Goal: Transaction & Acquisition: Purchase product/service

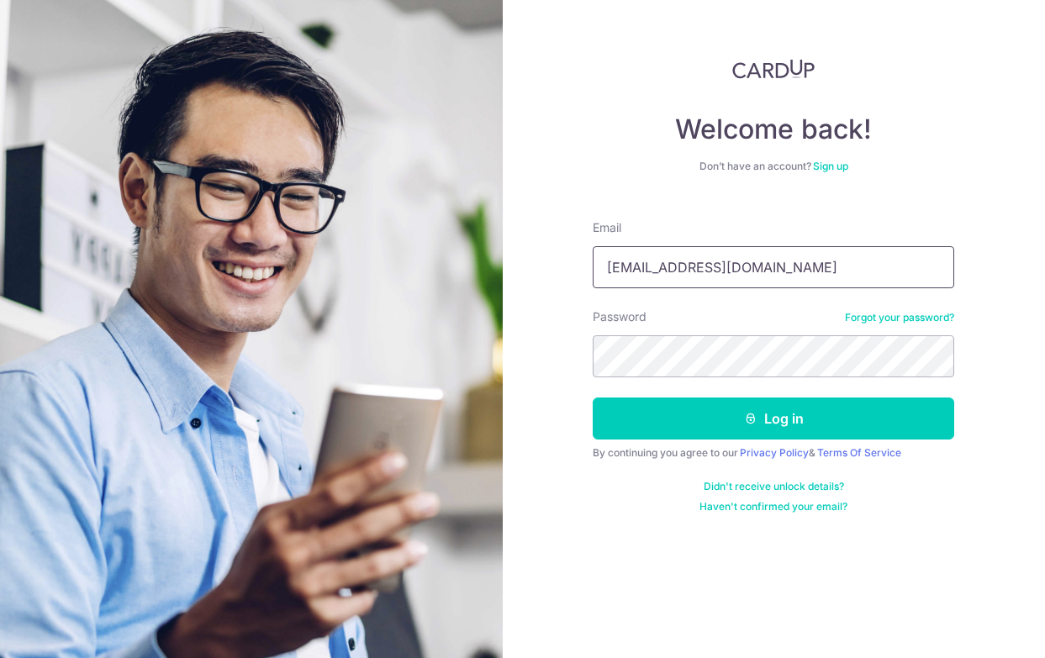
drag, startPoint x: 774, startPoint y: 264, endPoint x: 444, endPoint y: 246, distance: 330.2
click at [444, 246] on section "Welcome back! Don’t have an account? Sign up Email 201002715e@gmail.com Passwor…" at bounding box center [522, 329] width 1045 height 658
type input "[EMAIL_ADDRESS][DOMAIN_NAME]"
click at [547, 483] on div "Welcome back! Don’t have an account? Sign up Email garyang@oadv.com.sg Password…" at bounding box center [774, 329] width 543 height 658
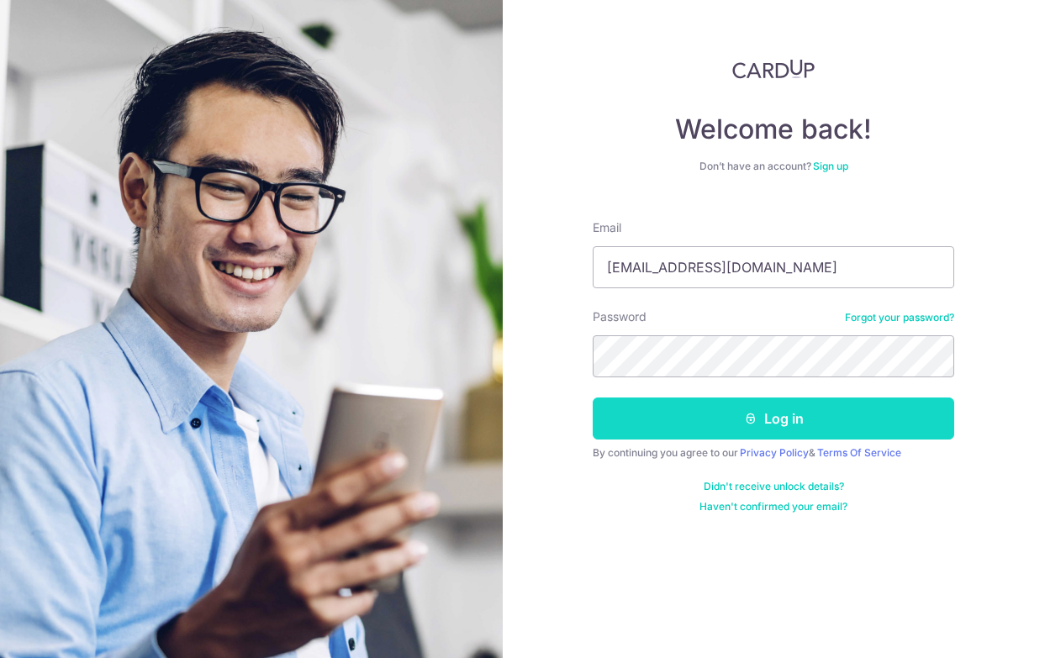
click at [674, 420] on button "Log in" at bounding box center [774, 419] width 362 height 42
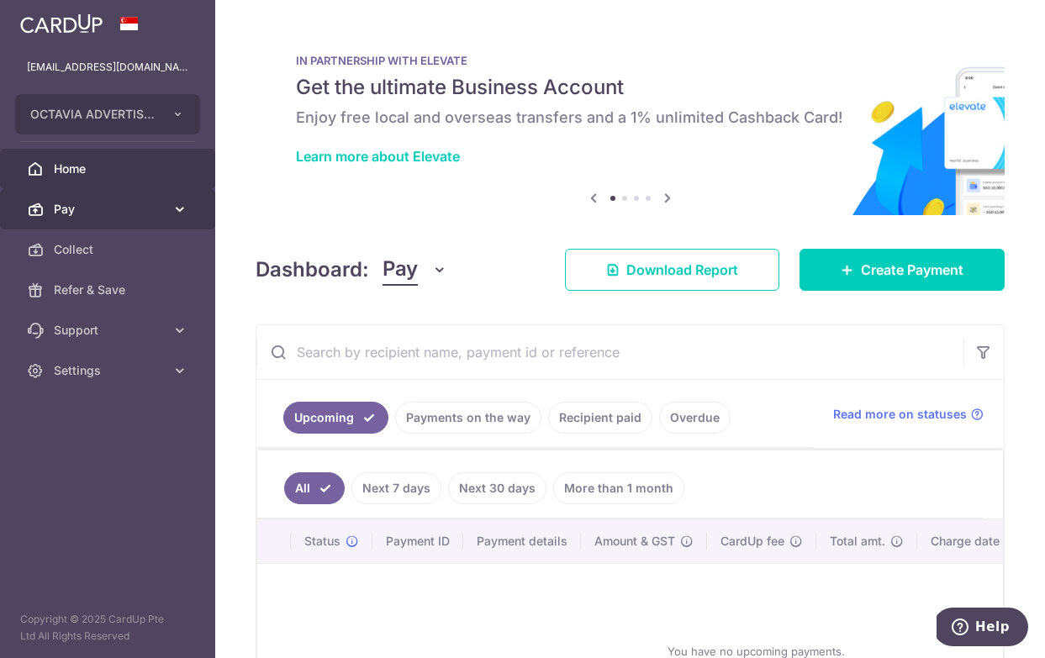
click at [144, 210] on span "Pay" at bounding box center [109, 209] width 111 height 17
click at [600, 410] on link "Recipient paid" at bounding box center [600, 418] width 104 height 32
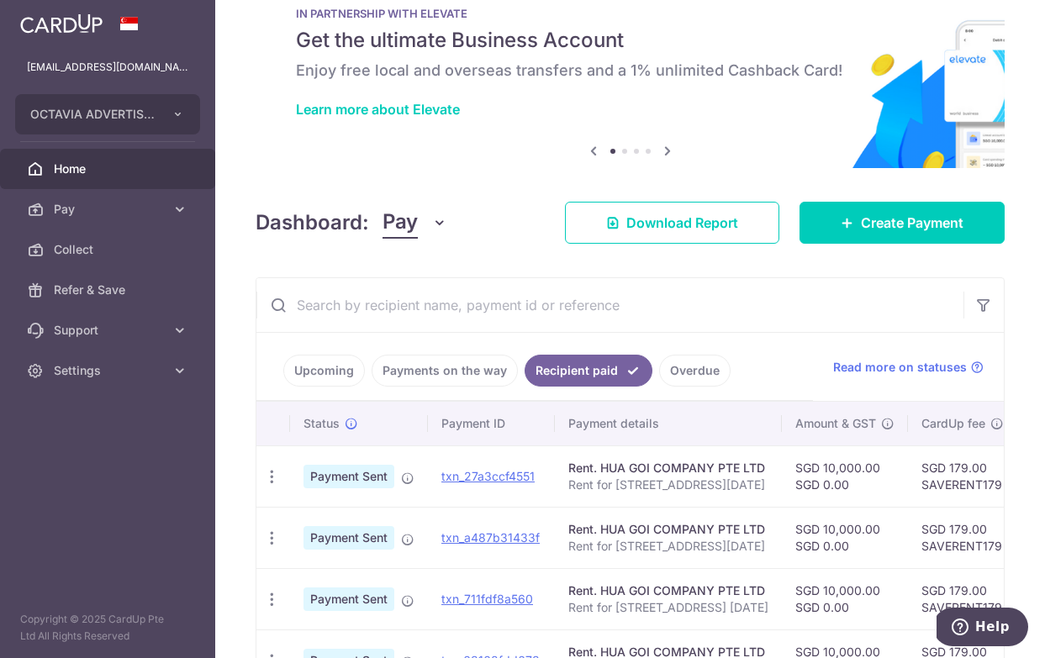
scroll to position [49, 0]
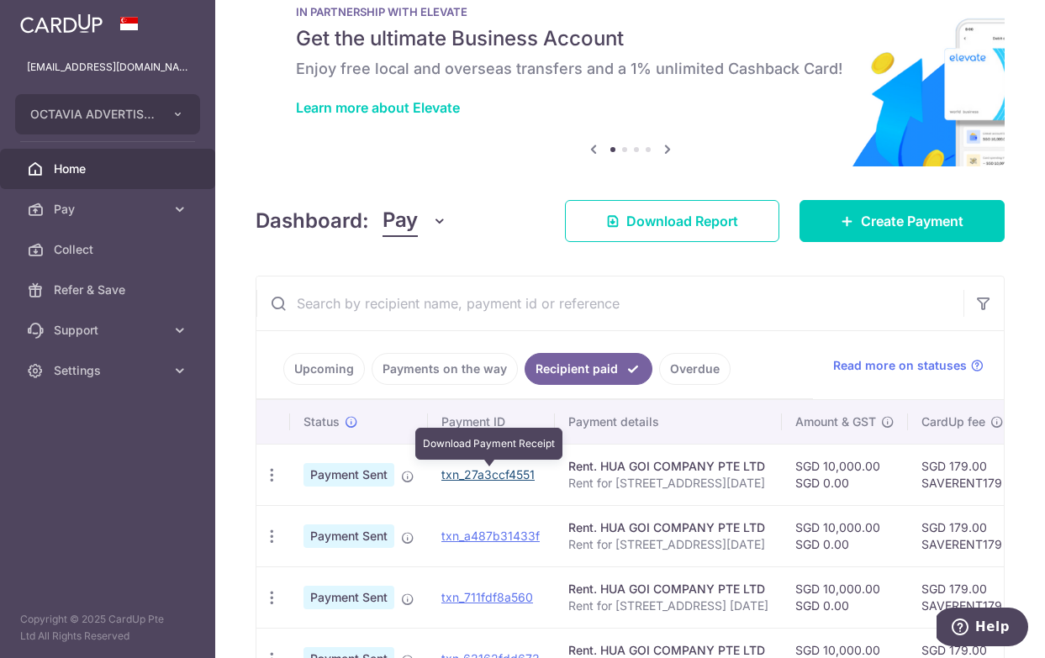
click at [494, 469] on link "txn_27a3ccf4551" at bounding box center [487, 475] width 93 height 14
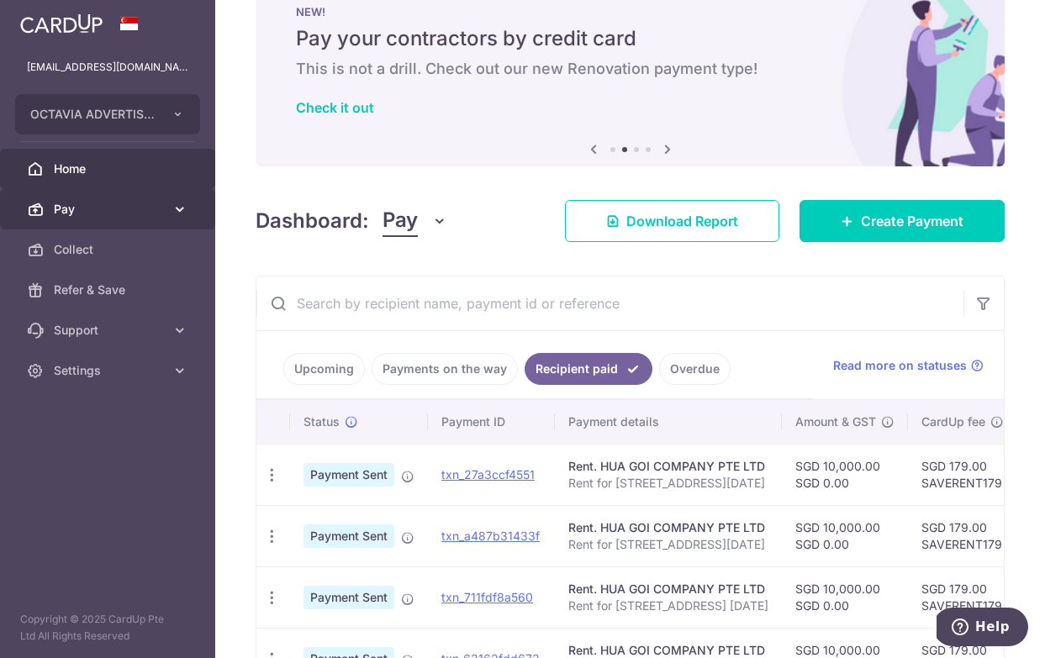
click at [133, 209] on span "Pay" at bounding box center [109, 209] width 111 height 17
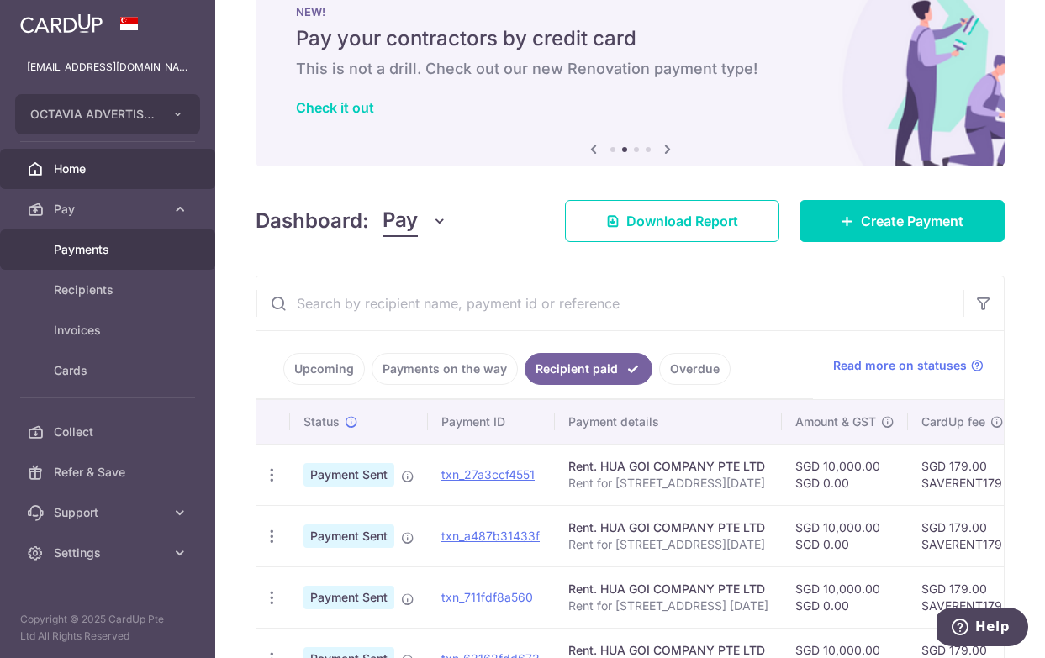
click at [93, 251] on span "Payments" at bounding box center [109, 249] width 111 height 17
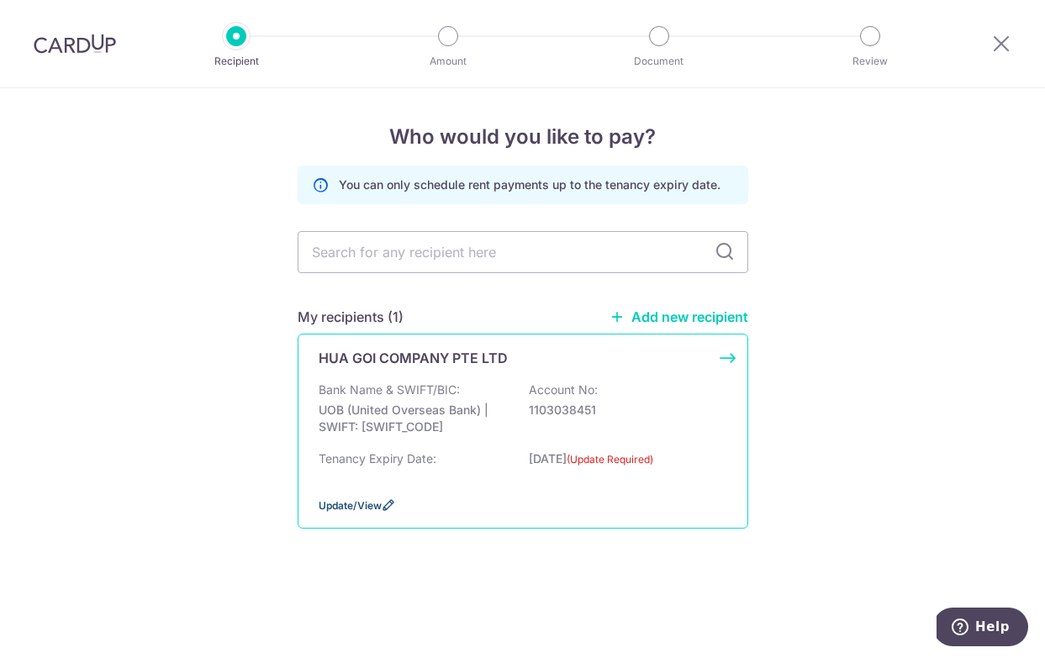
click at [362, 501] on span "Update/View" at bounding box center [350, 506] width 63 height 13
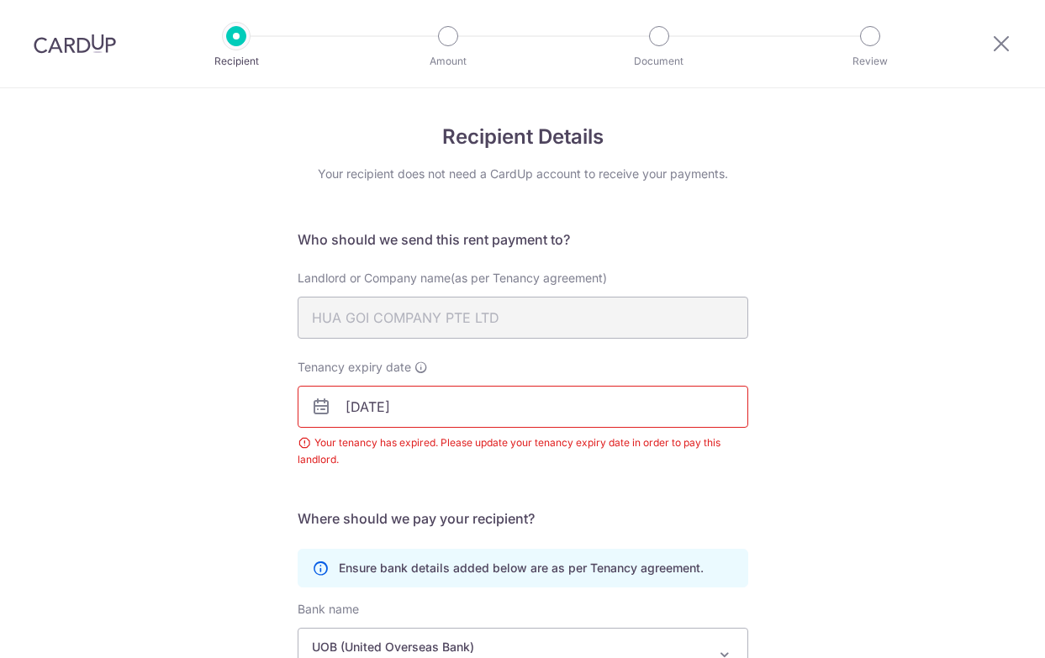
scroll to position [247, 0]
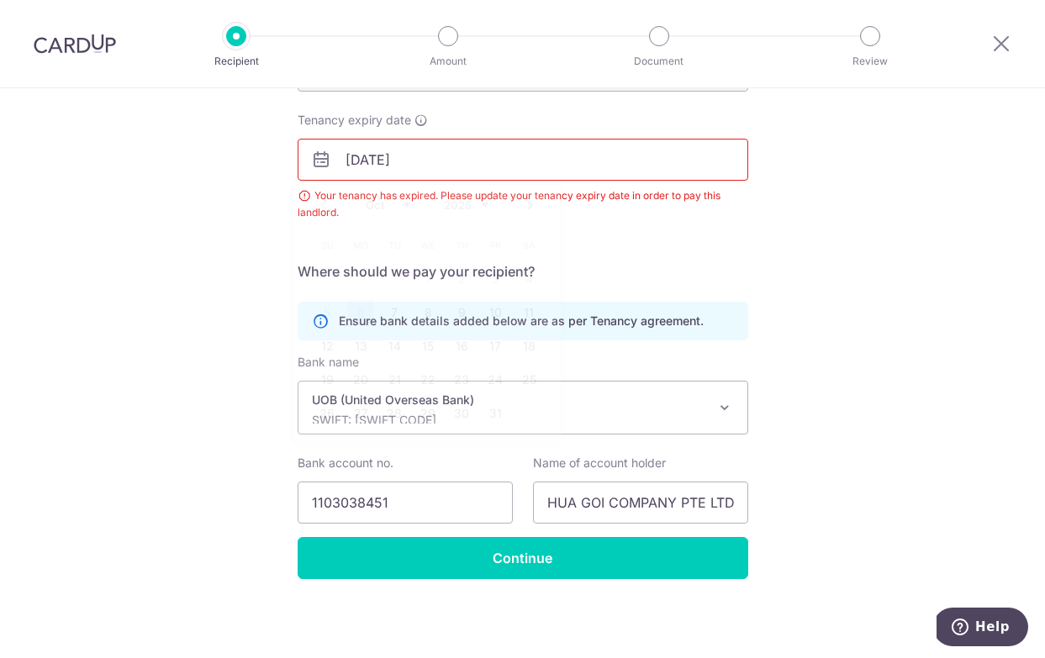
click at [434, 159] on input "30/09/2025" at bounding box center [523, 160] width 451 height 42
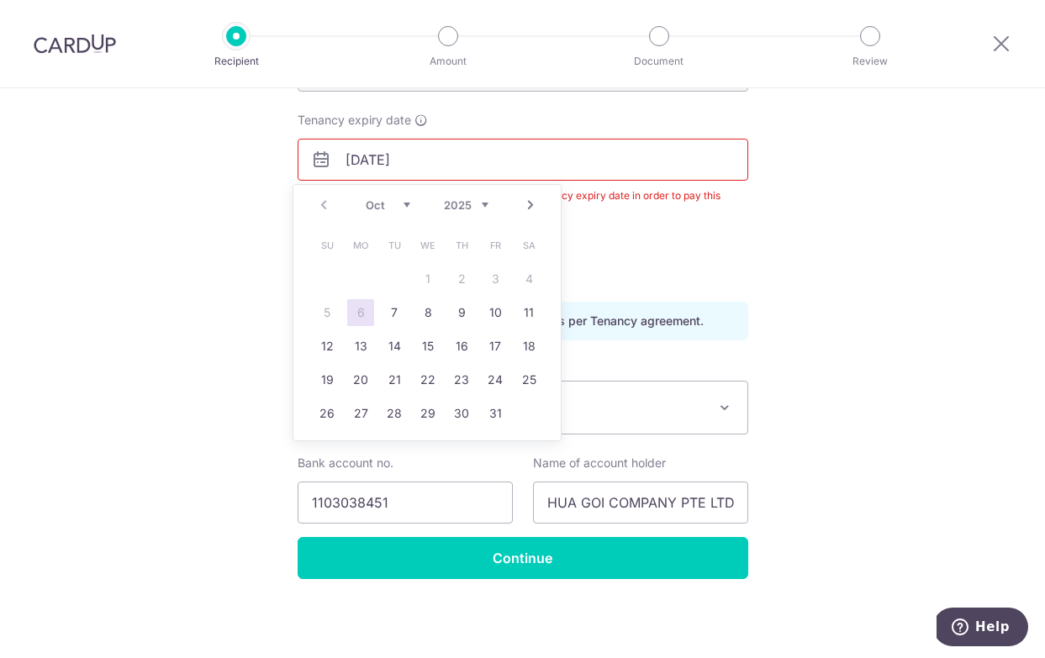
click at [484, 204] on select "2025 2026 2027 2028 2029 2030 2031 2032 2033 2034 2035" at bounding box center [466, 204] width 45 height 13
click at [391, 204] on select "Jan Feb Mar Apr May Jun Jul Aug Sep Oct Nov Dec" at bounding box center [388, 204] width 45 height 13
click at [455, 415] on link "30" at bounding box center [461, 413] width 27 height 27
type input "[DATE]"
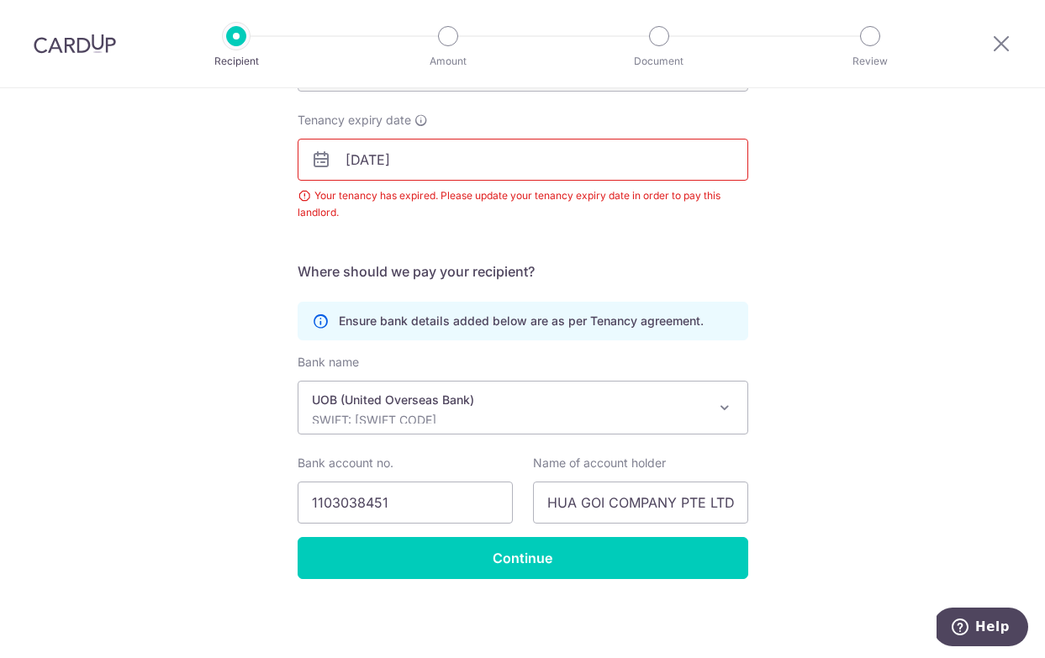
click at [817, 263] on div "Recipient Details Your recipient does not need a CardUp account to receive your…" at bounding box center [522, 249] width 1045 height 817
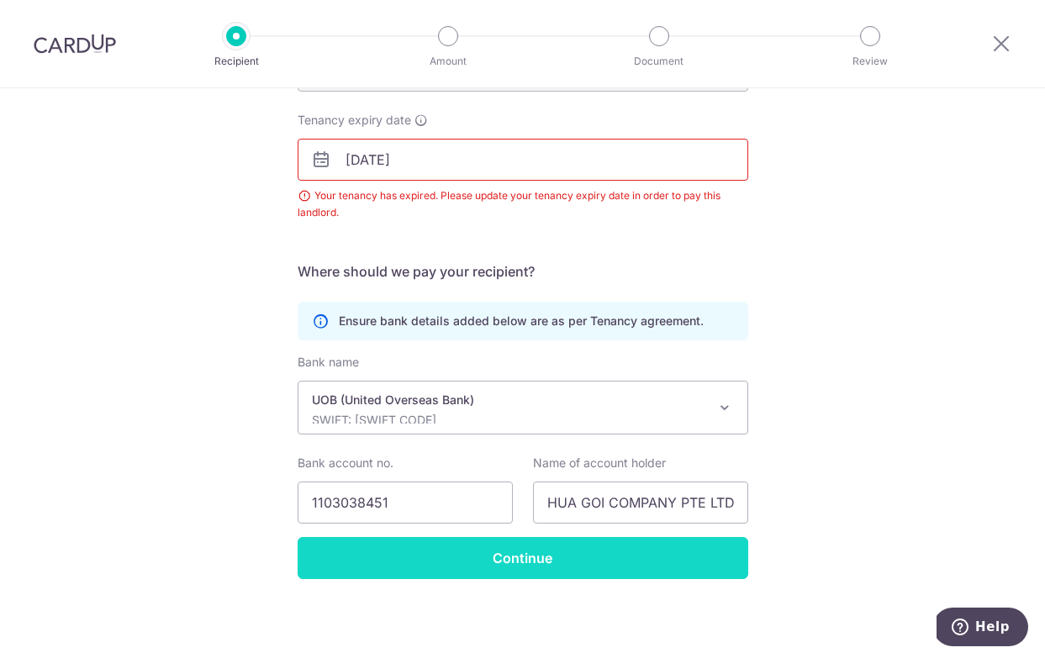
click at [465, 559] on input "Continue" at bounding box center [523, 558] width 451 height 42
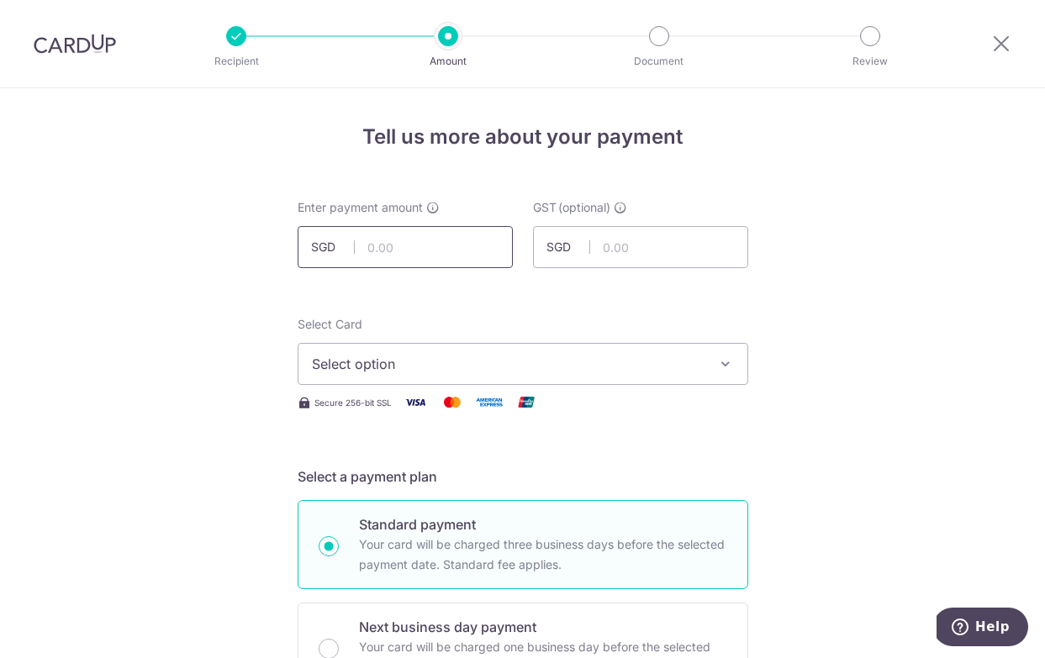
click at [406, 246] on input "text" at bounding box center [405, 247] width 215 height 42
type input "10,500.00"
click at [362, 362] on span "Select option" at bounding box center [508, 364] width 392 height 20
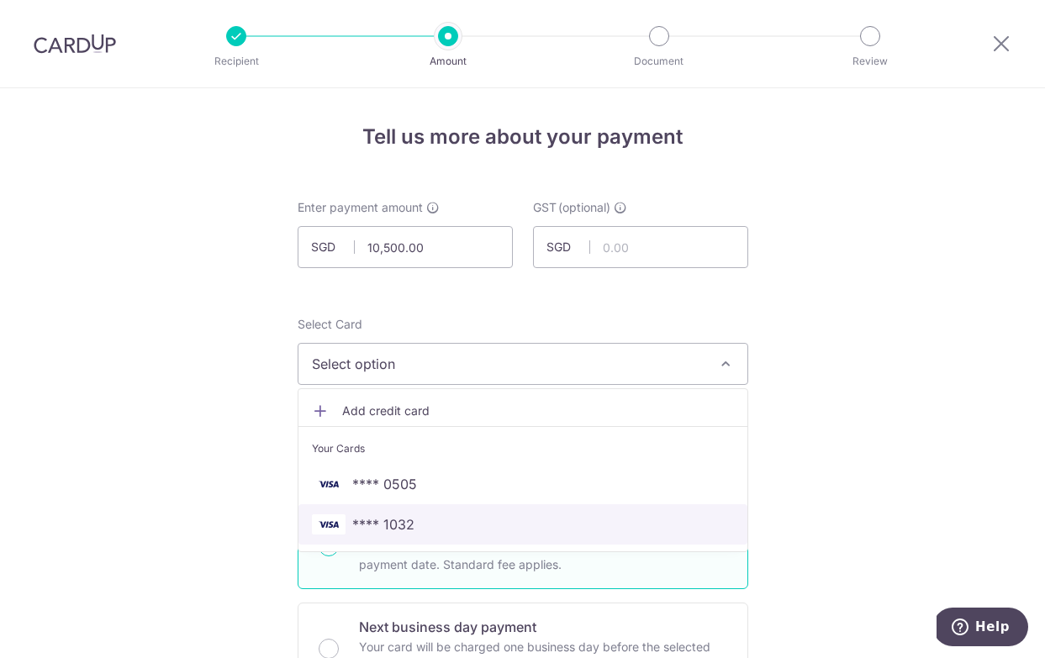
click at [411, 524] on span "**** 1032" at bounding box center [523, 525] width 422 height 20
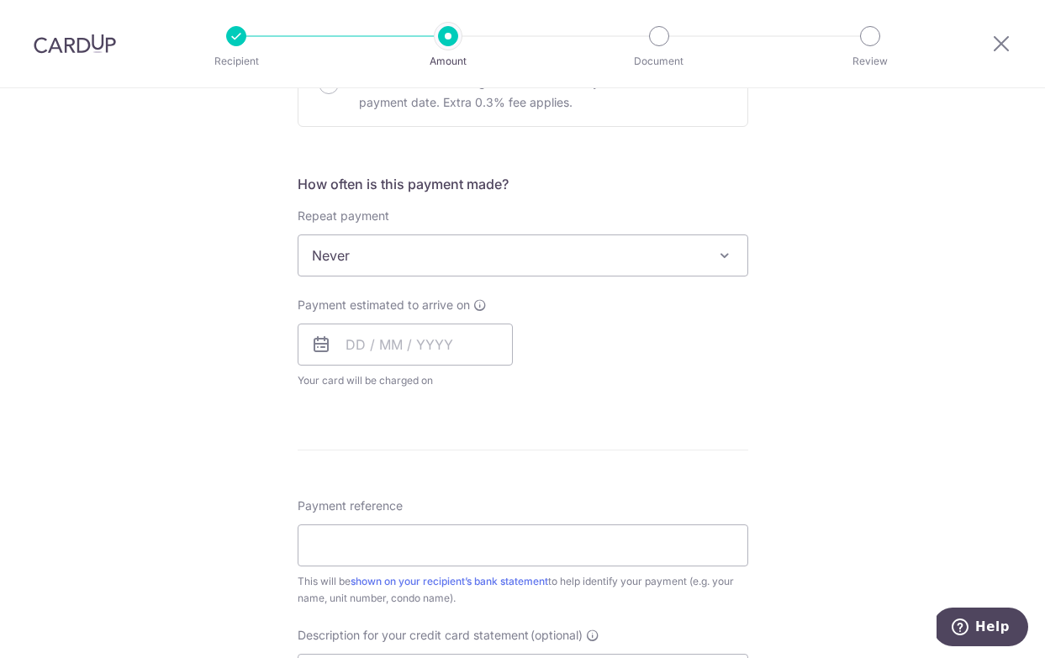
scroll to position [568, 0]
click at [379, 349] on input "text" at bounding box center [405, 342] width 215 height 42
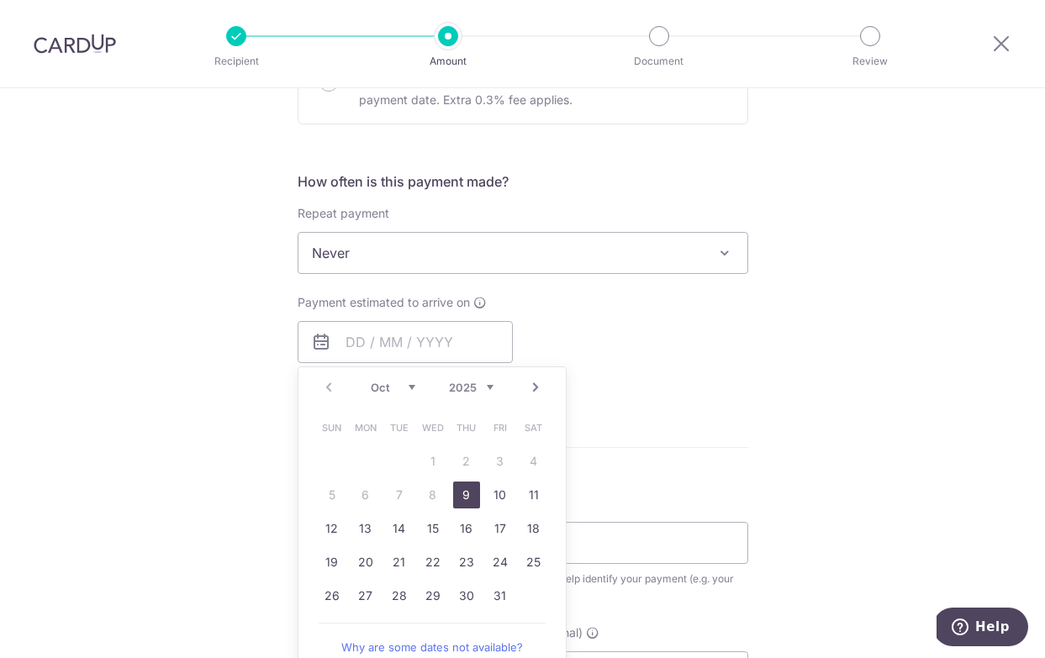
click at [461, 495] on link "9" at bounding box center [466, 495] width 27 height 27
type input "[DATE]"
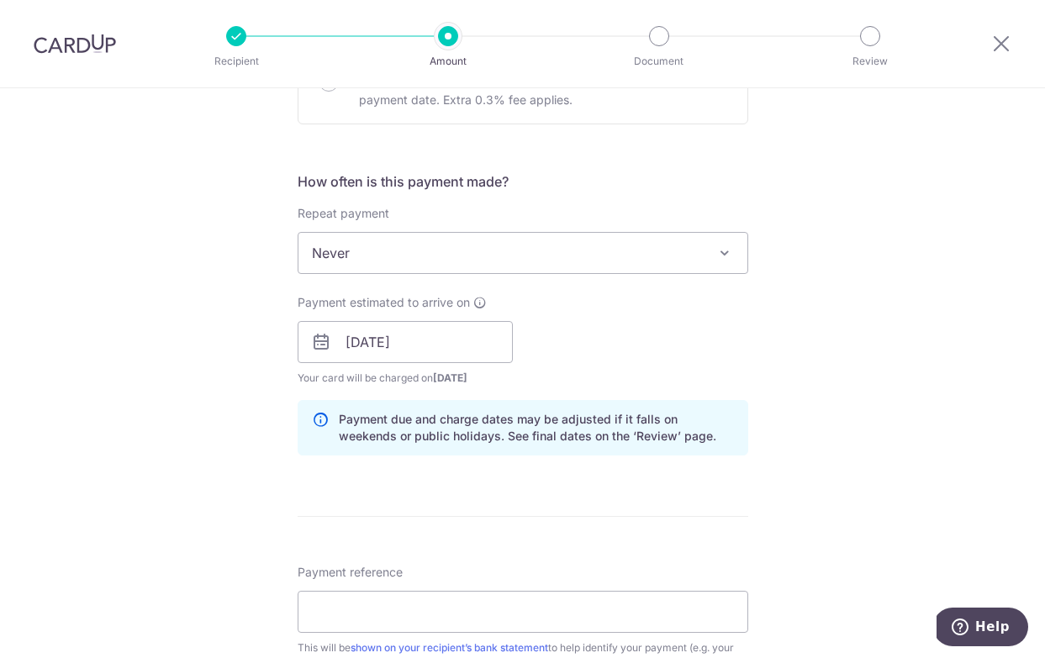
click at [775, 351] on div "Tell us more about your payment Enter payment amount SGD 10,500.00 10500.00 GST…" at bounding box center [522, 372] width 1045 height 1703
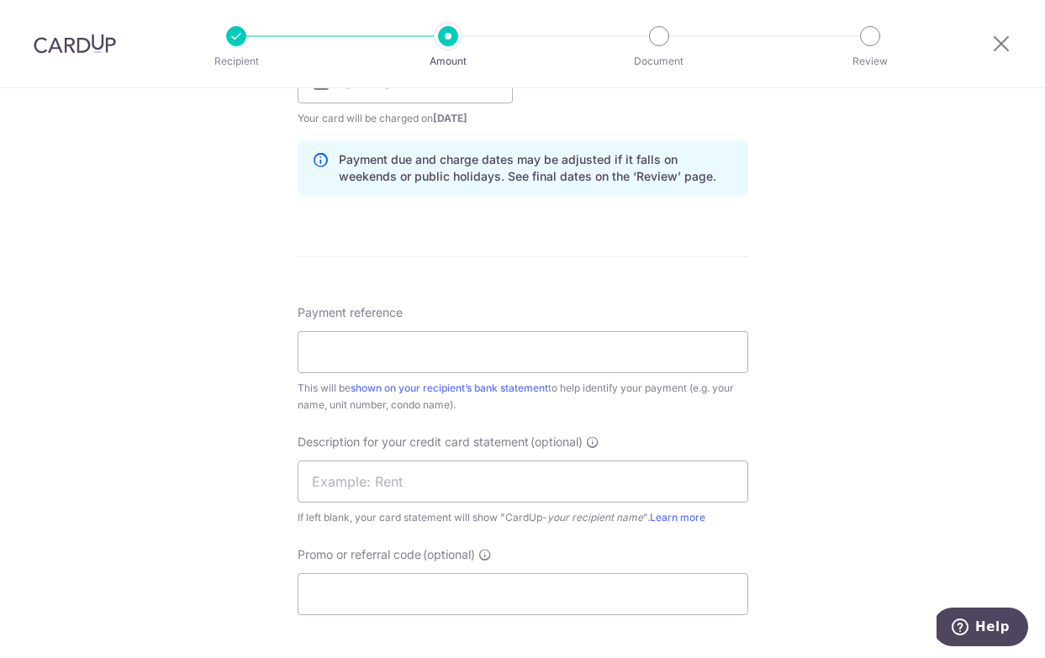
scroll to position [841, 0]
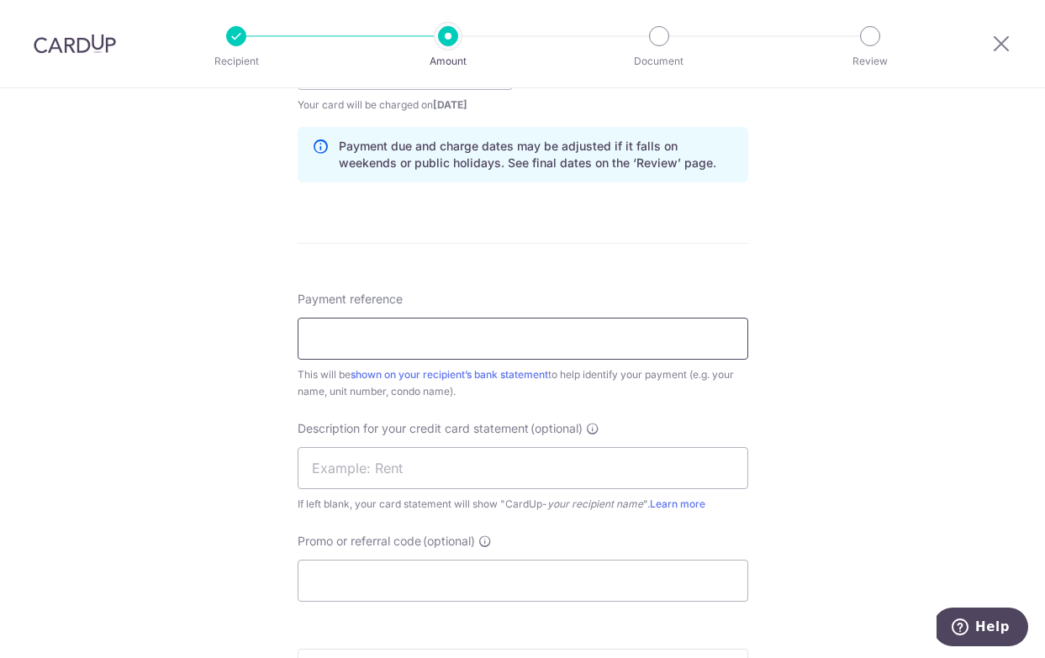
click at [376, 348] on input "Payment reference" at bounding box center [523, 339] width 451 height 42
click at [489, 339] on input "Rent for 172 Tagore Lane Feb 2025" at bounding box center [523, 339] width 451 height 42
type input "Rent for [STREET_ADDRESS][DATE]"
click at [170, 487] on div "Tell us more about your payment Enter payment amount SGD 10,500.00 10500.00 GST…" at bounding box center [522, 98] width 1045 height 1703
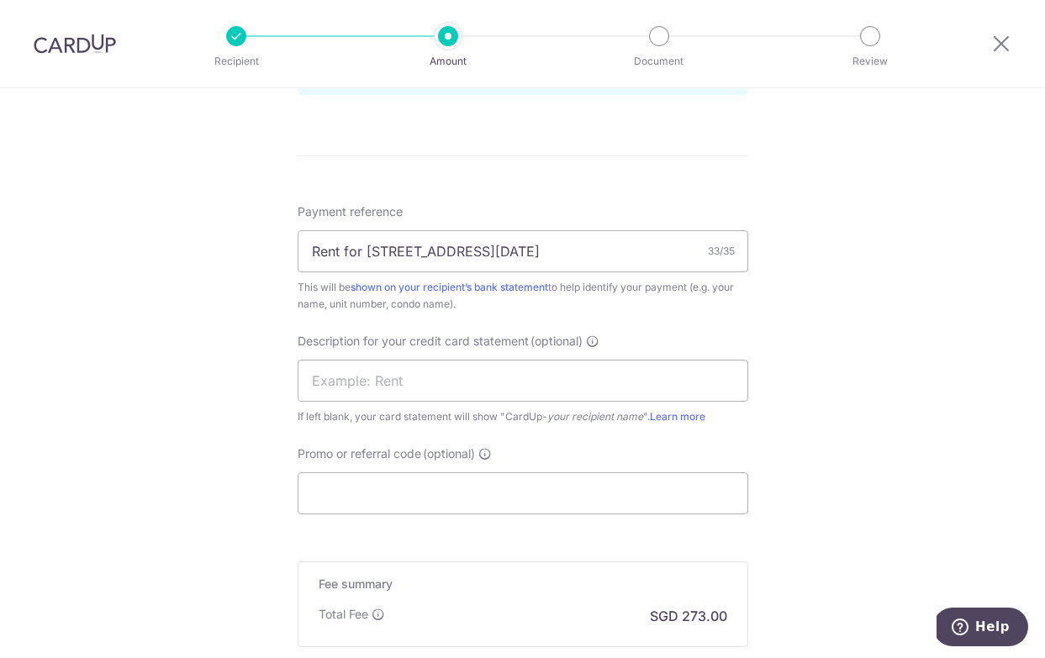
scroll to position [1041, 0]
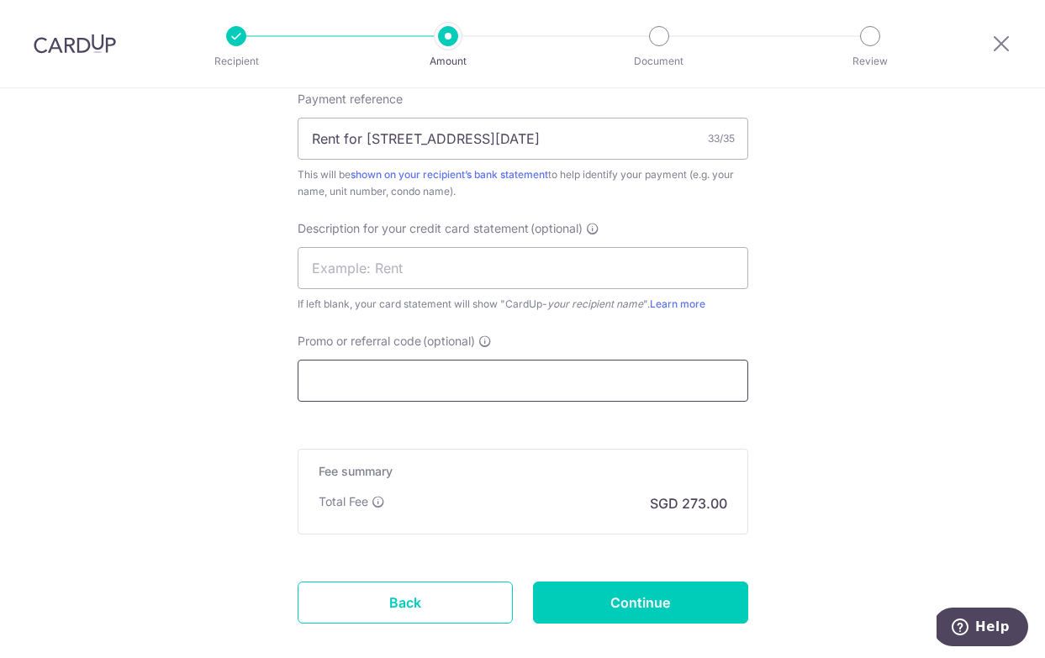
click at [383, 381] on input "Promo or referral code (optional)" at bounding box center [523, 381] width 451 height 42
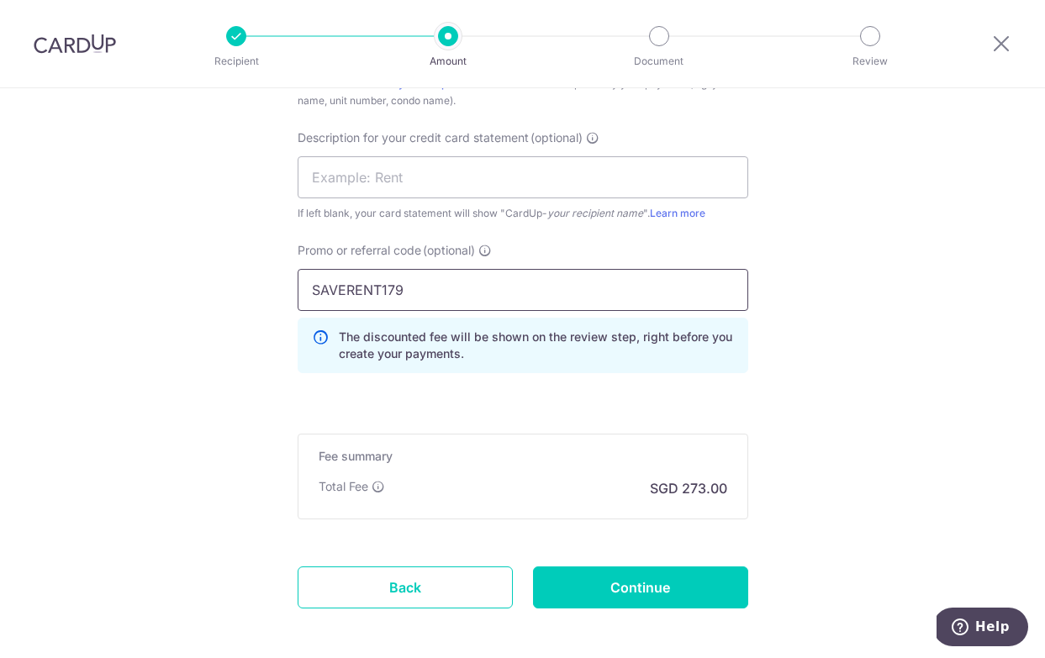
scroll to position [1134, 0]
type input "SAVERENT179"
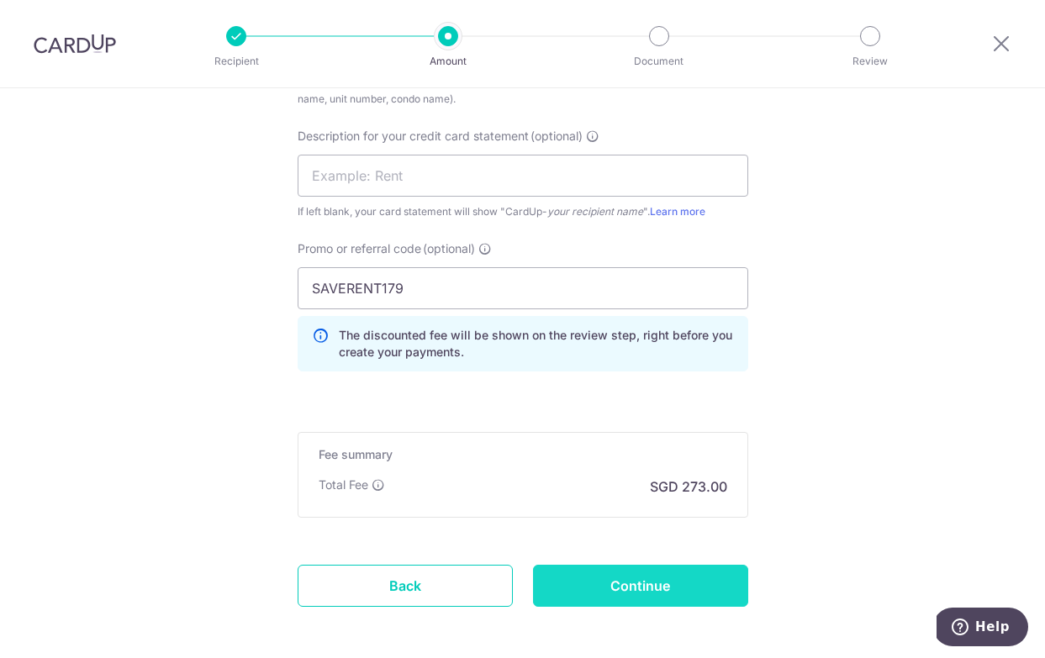
click at [618, 593] on input "Continue" at bounding box center [640, 586] width 215 height 42
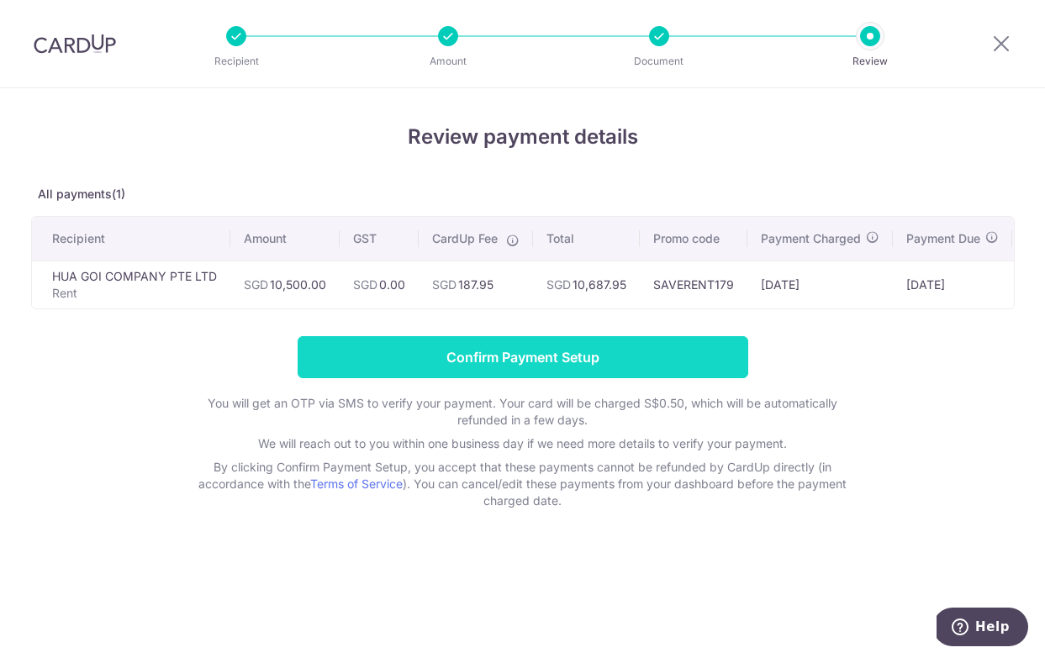
click at [506, 366] on input "Confirm Payment Setup" at bounding box center [523, 357] width 451 height 42
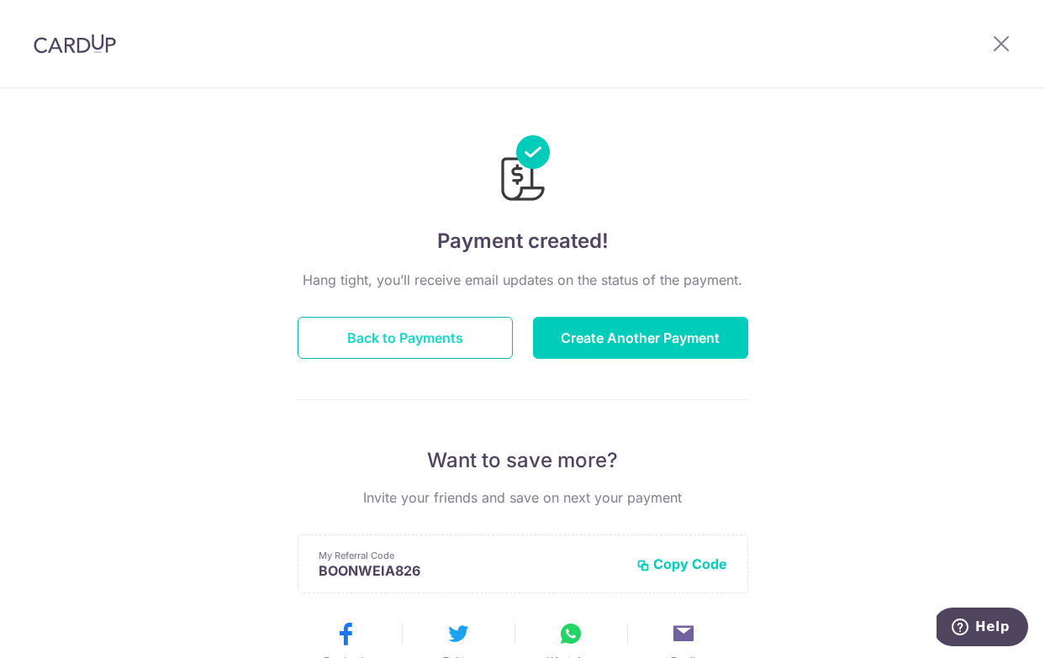
click at [395, 345] on button "Back to Payments" at bounding box center [405, 338] width 215 height 42
